Goal: Task Accomplishment & Management: Manage account settings

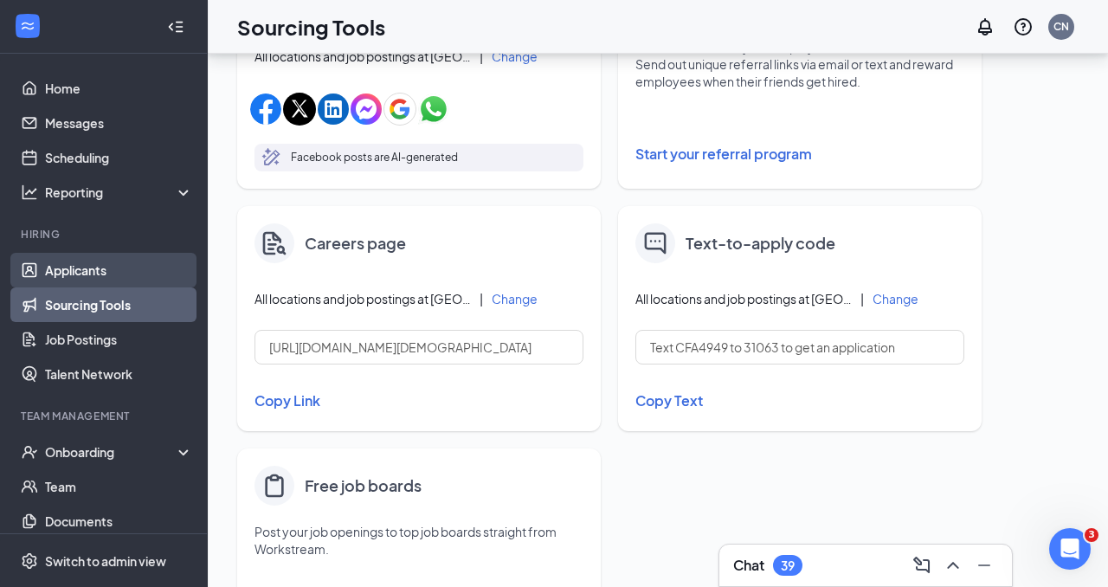
click at [158, 276] on link "Applicants" at bounding box center [119, 270] width 148 height 35
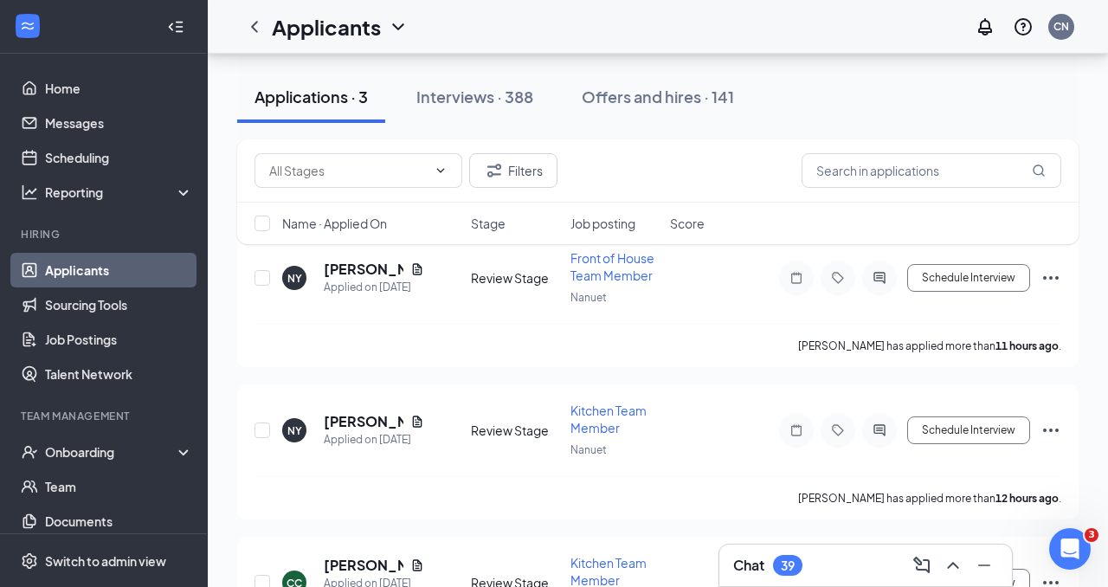
scroll to position [204, 0]
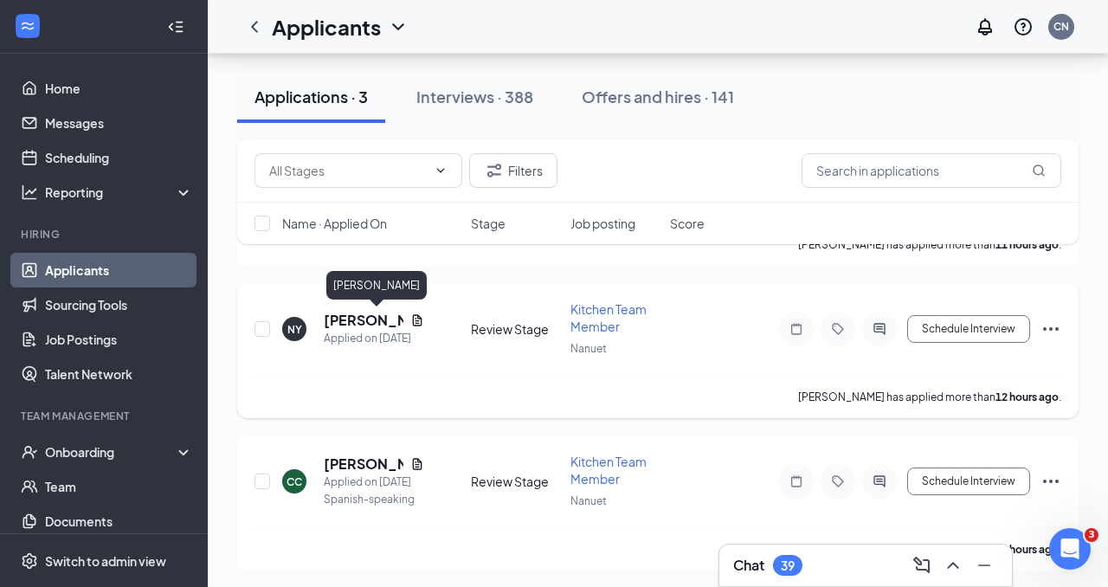
click at [376, 316] on h5 "[PERSON_NAME]" at bounding box center [364, 320] width 80 height 19
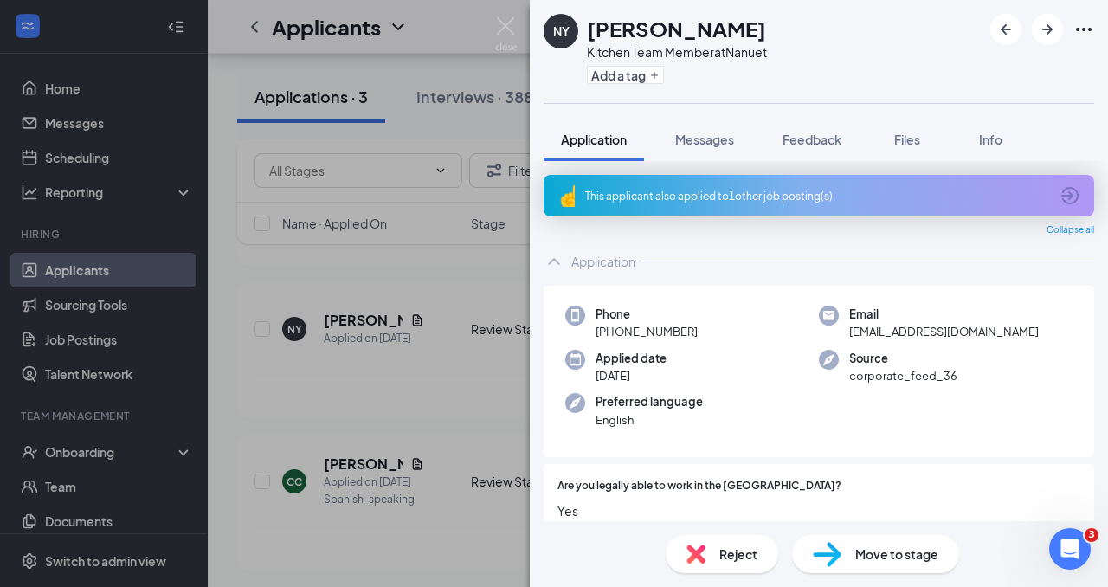
click at [719, 560] on span "Reject" at bounding box center [738, 554] width 38 height 19
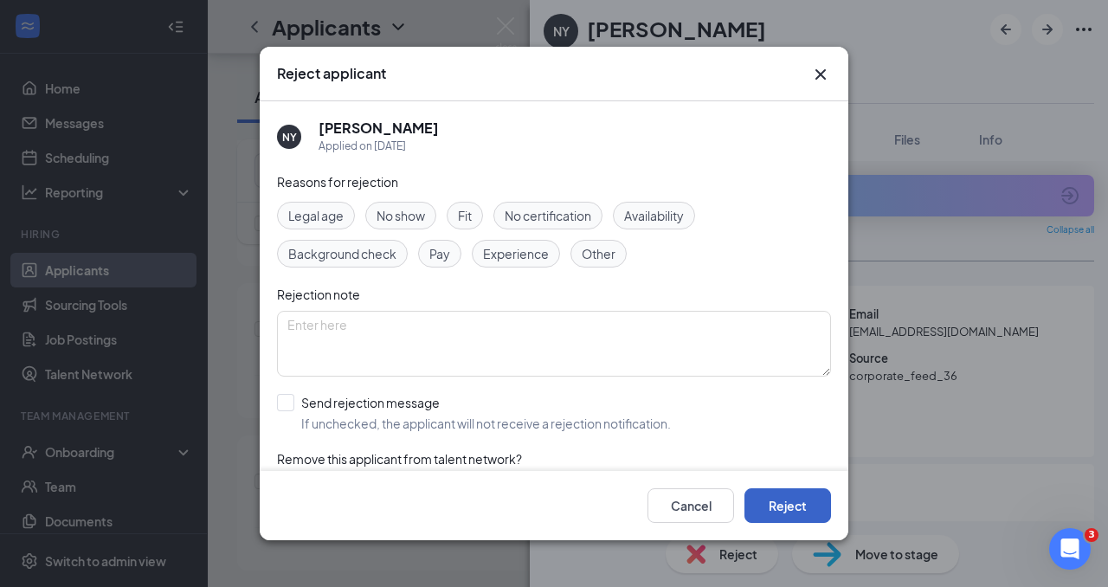
click at [783, 497] on button "Reject" at bounding box center [787, 505] width 87 height 35
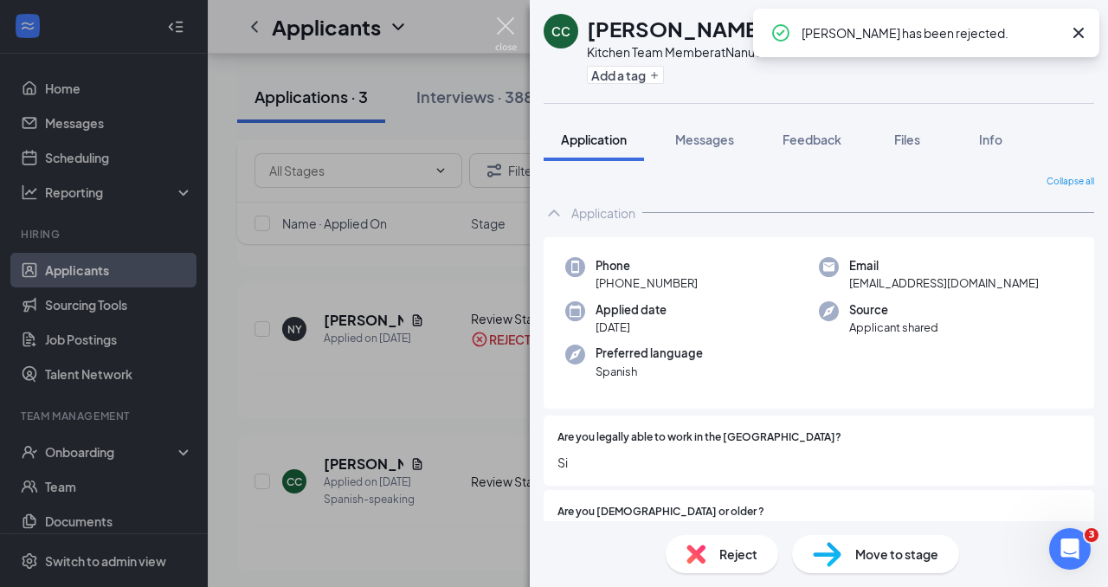
click at [504, 23] on img at bounding box center [506, 34] width 22 height 34
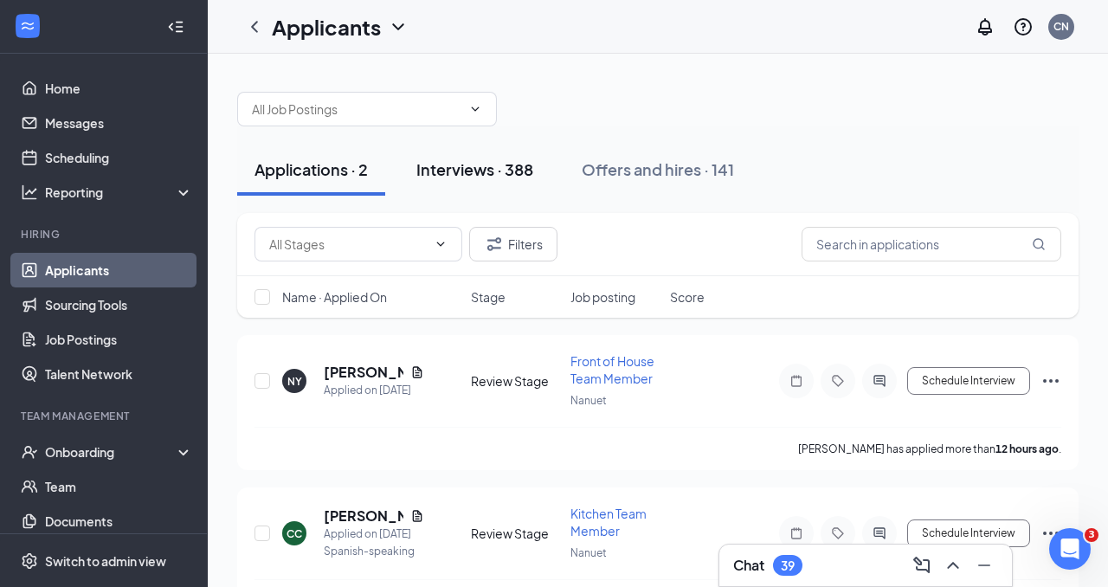
click at [481, 173] on div "Interviews · 388" at bounding box center [474, 169] width 117 height 22
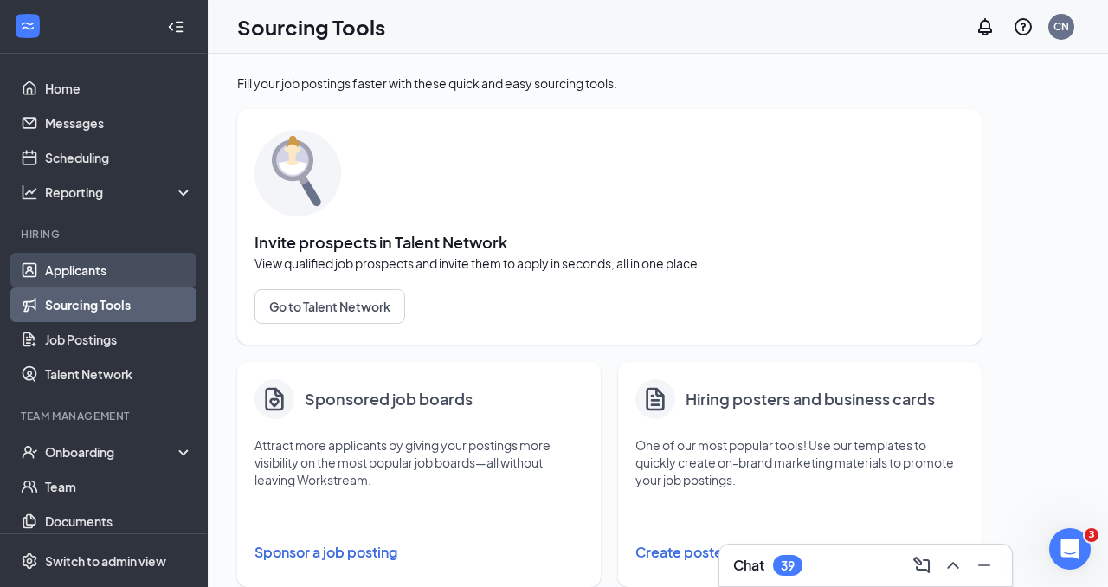
click at [159, 274] on link "Applicants" at bounding box center [119, 270] width 148 height 35
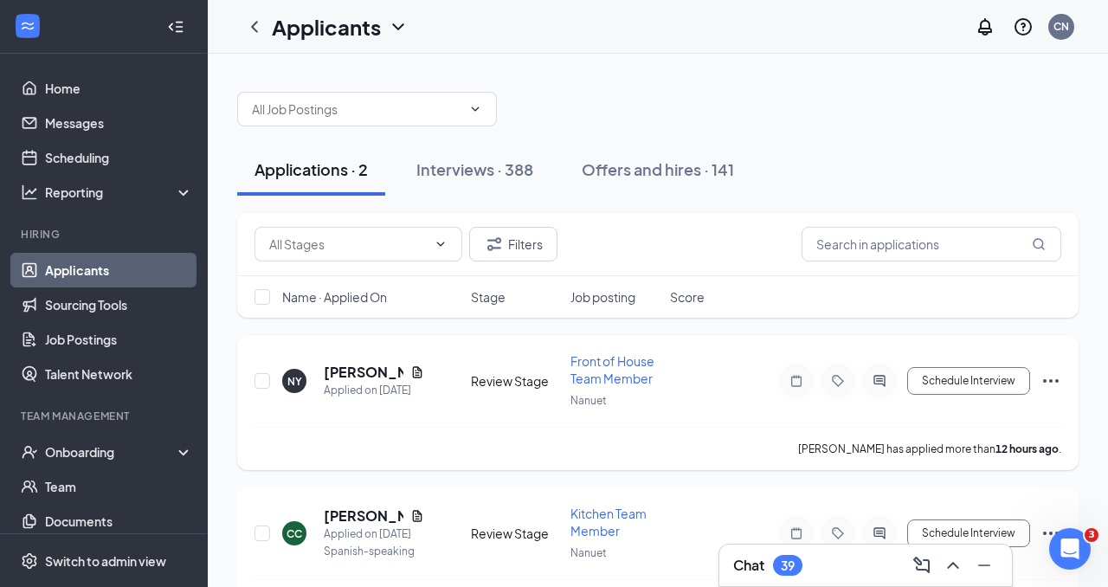
scroll to position [54, 0]
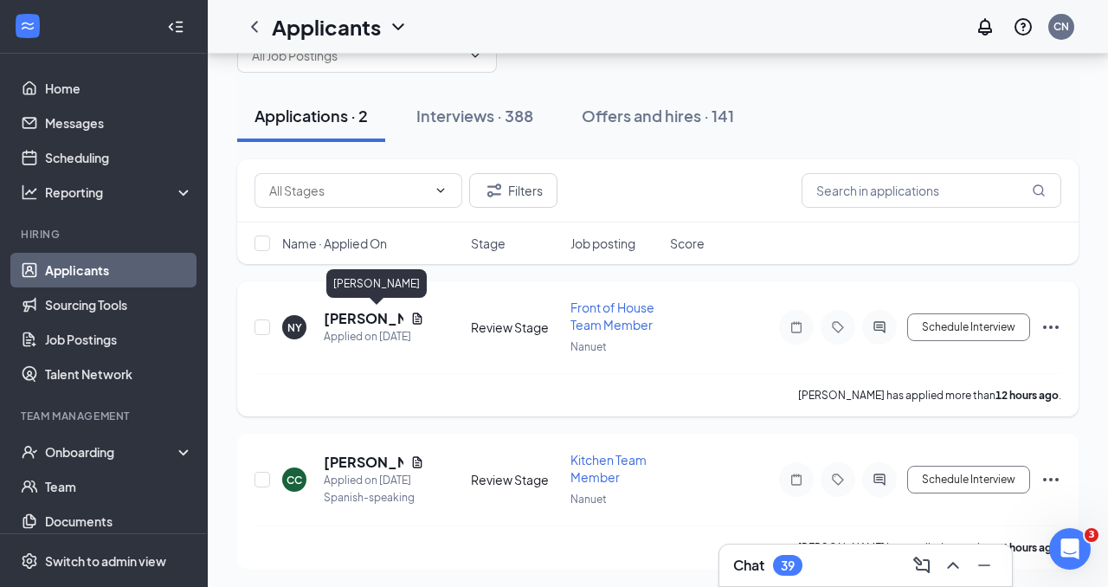
click at [357, 311] on h5 "[PERSON_NAME]" at bounding box center [364, 318] width 80 height 19
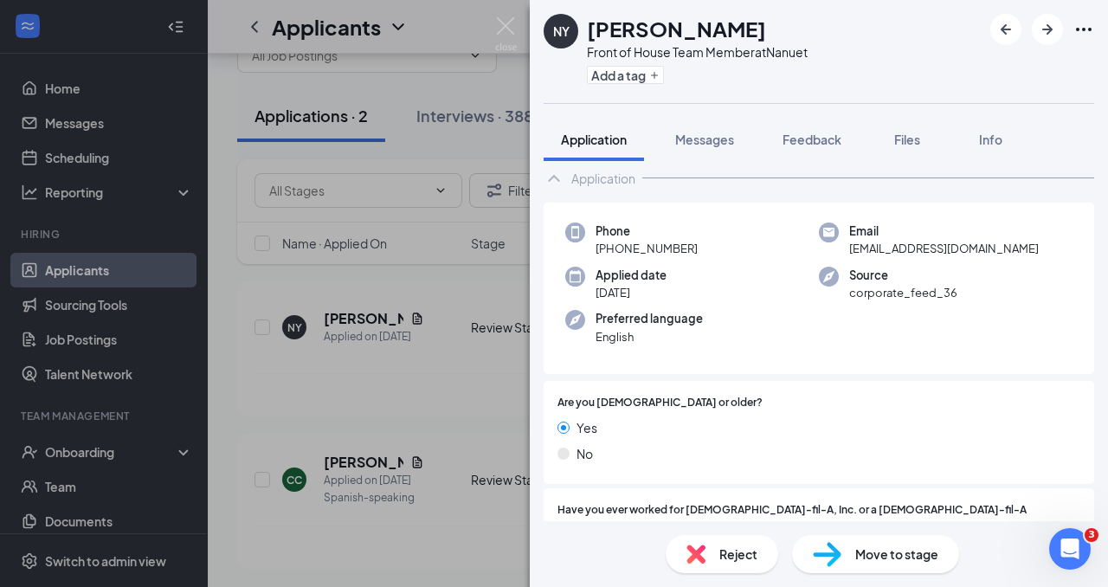
scroll to position [350, 0]
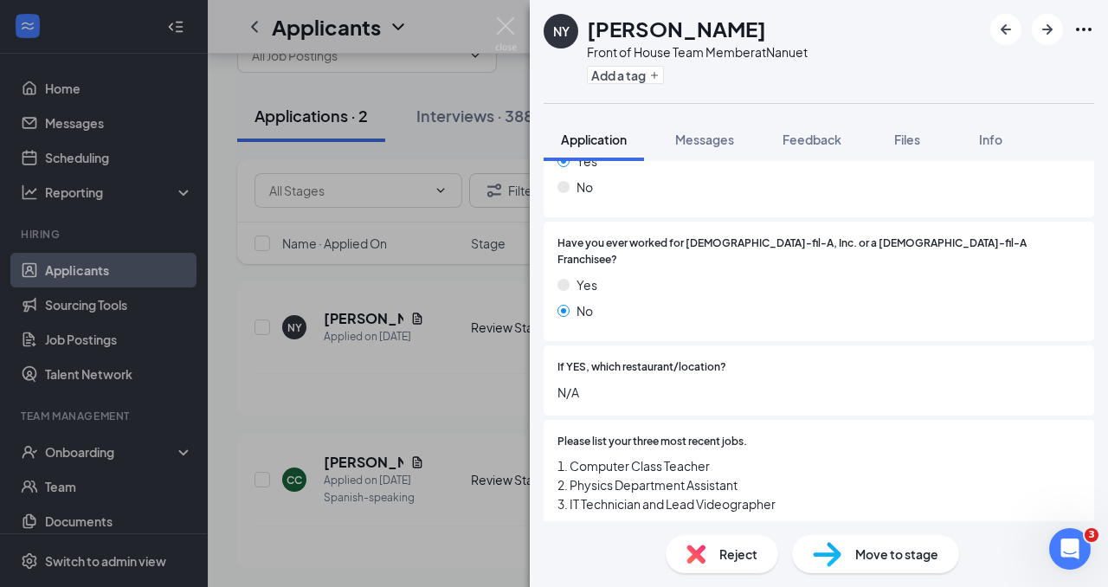
click at [834, 555] on img at bounding box center [827, 554] width 29 height 25
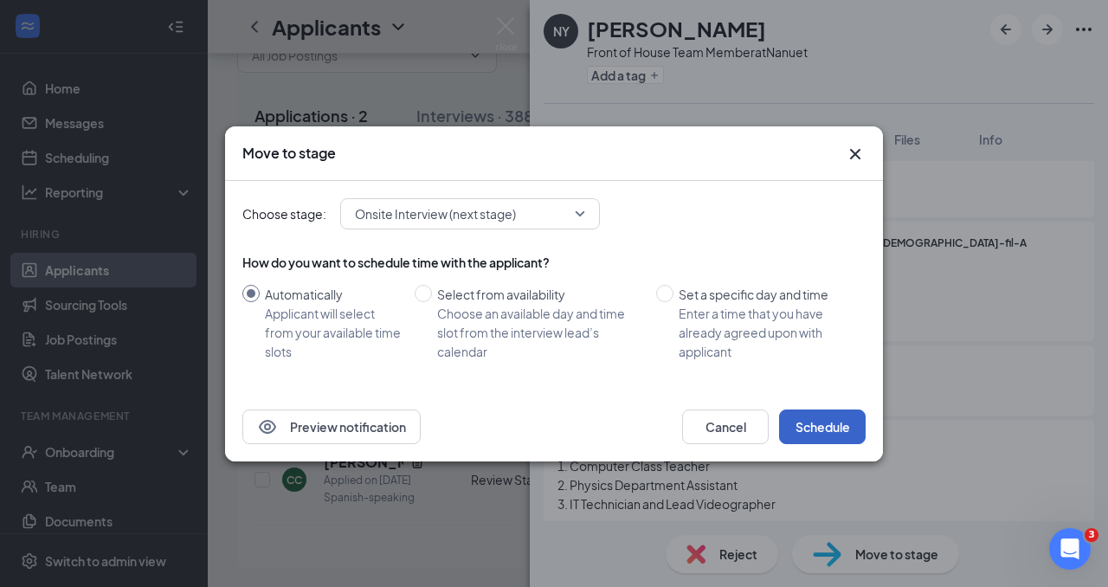
click at [806, 426] on button "Schedule" at bounding box center [822, 426] width 87 height 35
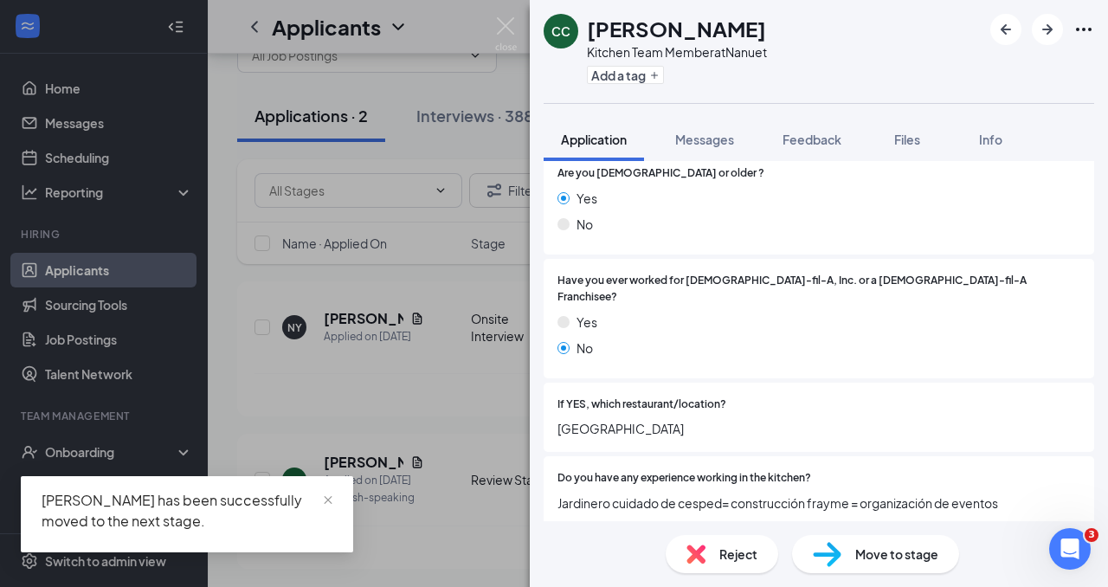
scroll to position [426, 0]
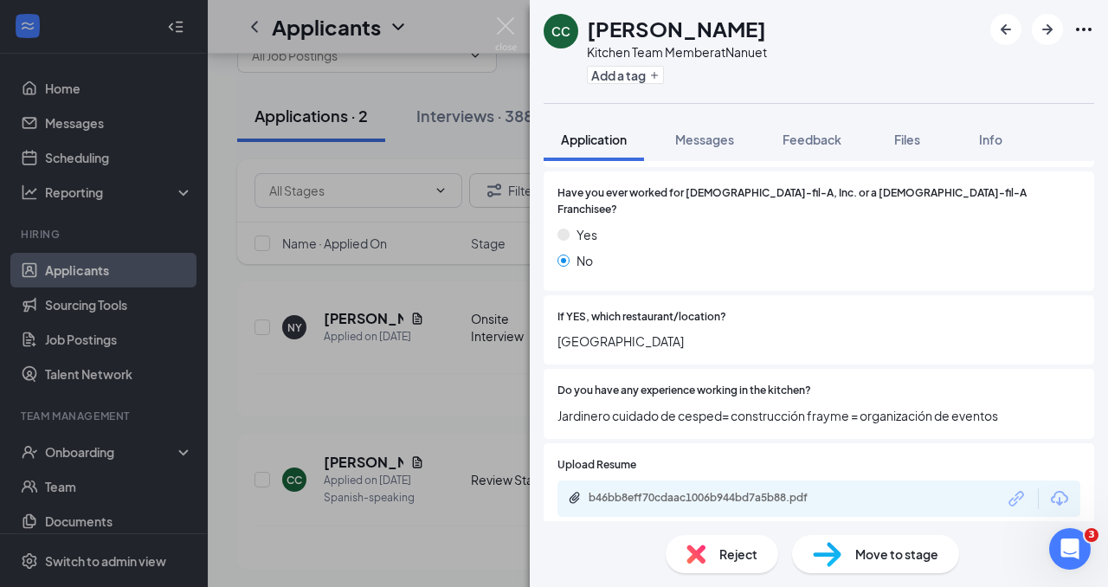
click at [860, 552] on span "Move to stage" at bounding box center [896, 554] width 83 height 19
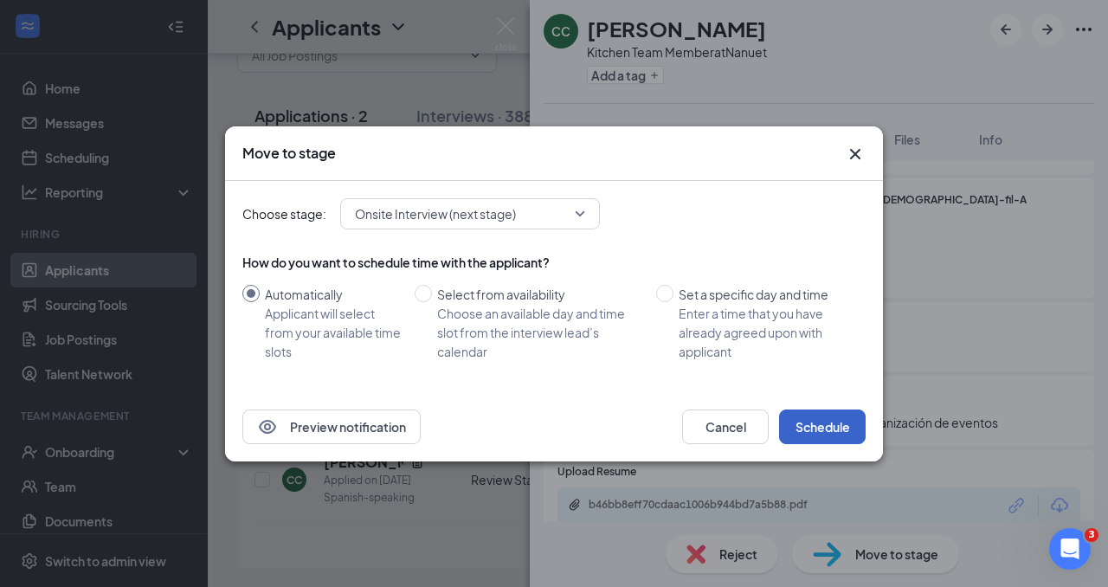
click at [829, 422] on button "Schedule" at bounding box center [822, 426] width 87 height 35
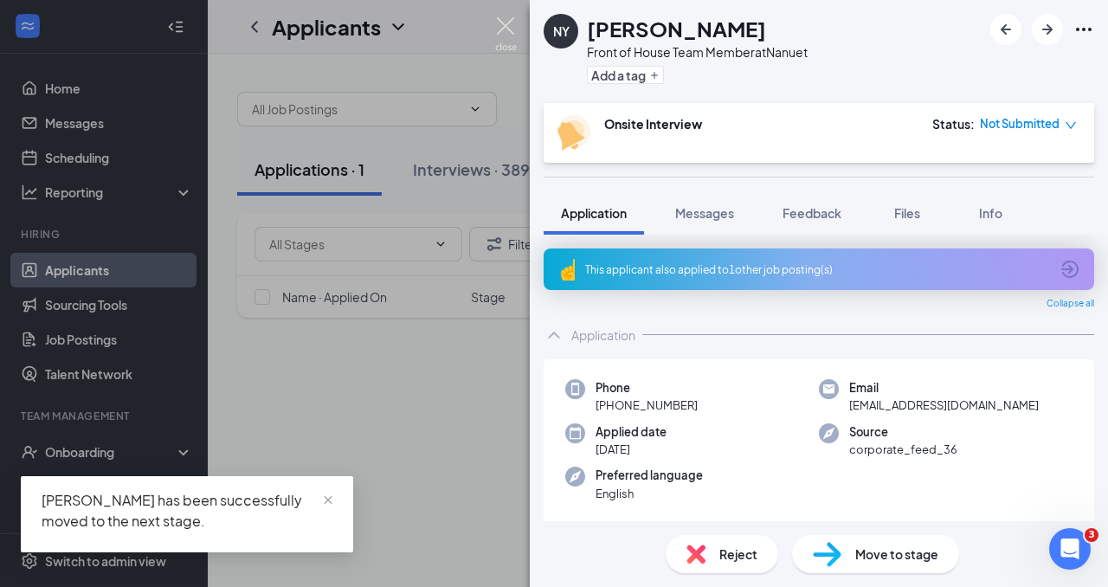
click at [505, 22] on img at bounding box center [506, 34] width 22 height 34
